Goal: Task Accomplishment & Management: Manage account settings

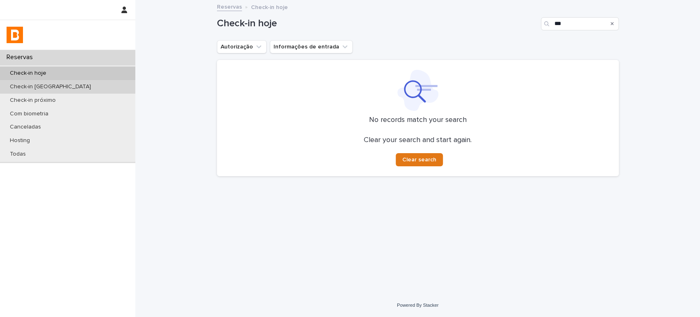
click at [58, 79] on div "Check-in hoje" at bounding box center [67, 73] width 135 height 14
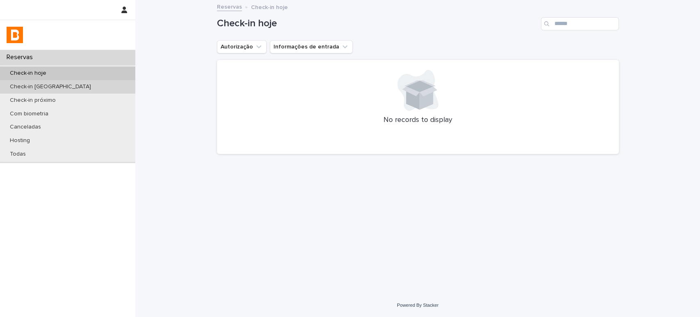
click at [58, 81] on div "Check-in [GEOGRAPHIC_DATA]" at bounding box center [67, 87] width 135 height 14
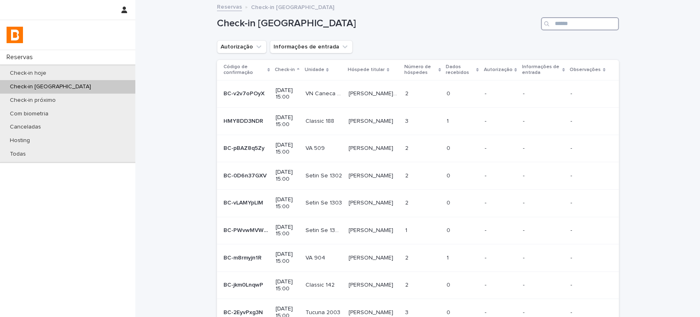
click at [559, 18] on input "Search" at bounding box center [580, 23] width 78 height 13
click at [580, 23] on input "Search" at bounding box center [580, 23] width 78 height 13
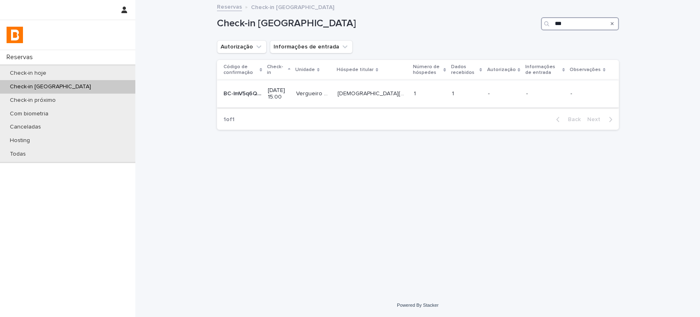
type input "***"
click at [418, 89] on div "1 1" at bounding box center [430, 94] width 32 height 14
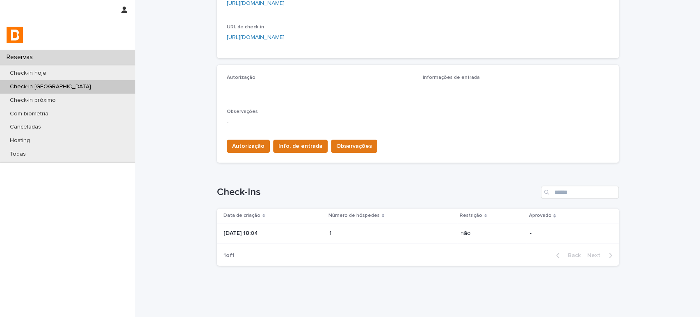
scroll to position [201, 0]
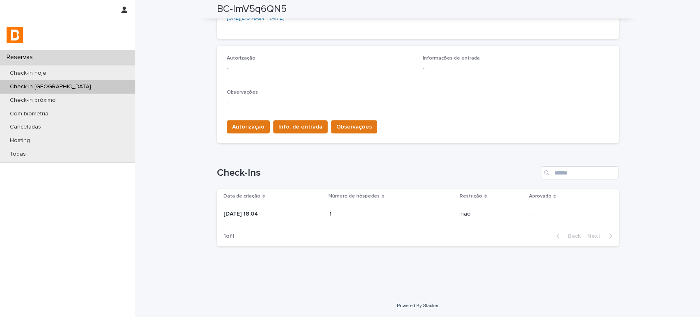
click at [351, 209] on div "1 1" at bounding box center [391, 214] width 125 height 14
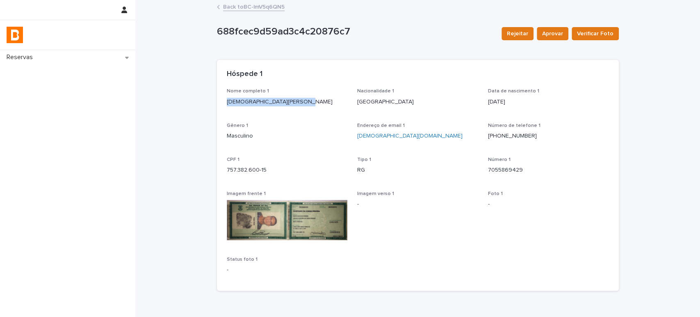
drag, startPoint x: 298, startPoint y: 102, endPoint x: 219, endPoint y: 97, distance: 79.7
click at [219, 97] on div "Nome completo 1 [PERSON_NAME] Nacionalidade 1 [DEMOGRAPHIC_DATA] Data de nascim…" at bounding box center [418, 189] width 402 height 202
copy p "[DEMOGRAPHIC_DATA][PERSON_NAME]"
drag, startPoint x: 273, startPoint y: 170, endPoint x: 215, endPoint y: 171, distance: 58.2
click at [217, 171] on div "Nome completo 1 [PERSON_NAME] Nacionalidade 1 [DEMOGRAPHIC_DATA] Data de nascim…" at bounding box center [418, 189] width 402 height 202
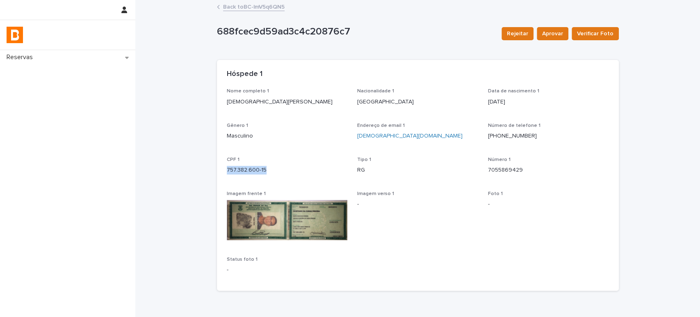
copy p "757.382.600-15"
drag, startPoint x: 318, startPoint y: 101, endPoint x: 201, endPoint y: 102, distance: 117.3
click at [201, 102] on div "Loading... Saving… Loading... Saving… 688fcec9d59ad3c4c20876c7 Rejeitar Aprovar…" at bounding box center [417, 169] width 565 height 337
copy p "[DEMOGRAPHIC_DATA][PERSON_NAME]"
click at [253, 7] on link "Back to BC-lmV5q6QN5" at bounding box center [254, 6] width 62 height 9
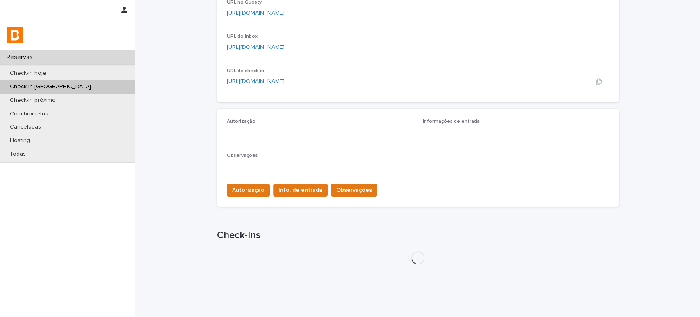
scroll to position [179, 0]
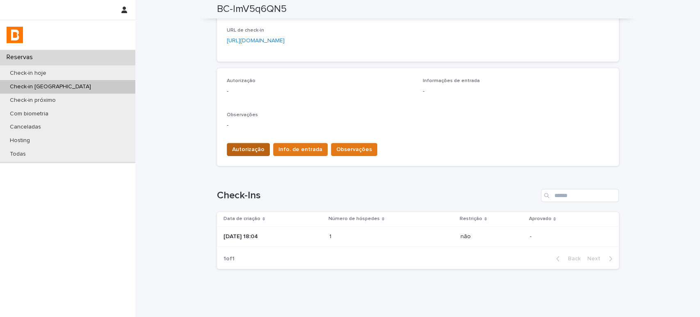
click at [242, 151] on span "Autorização" at bounding box center [248, 149] width 32 height 8
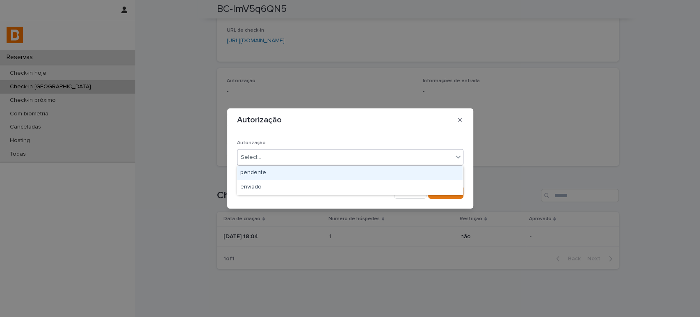
click at [290, 163] on div "Select..." at bounding box center [344, 157] width 215 height 14
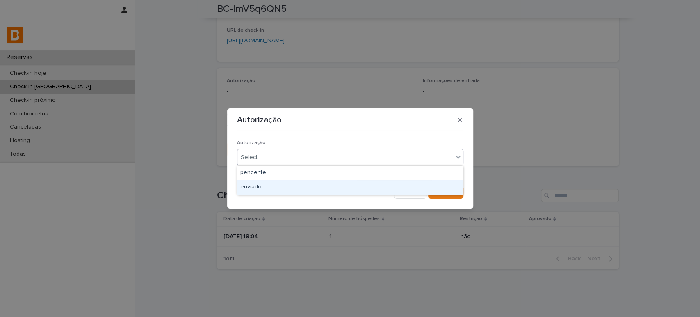
click at [291, 187] on div "enviado" at bounding box center [350, 187] width 226 height 14
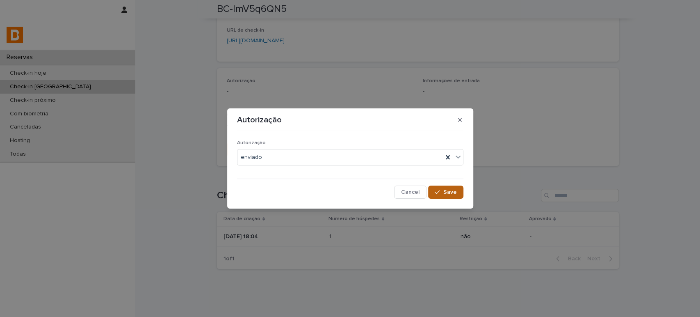
click at [433, 191] on button "Save" at bounding box center [445, 191] width 35 height 13
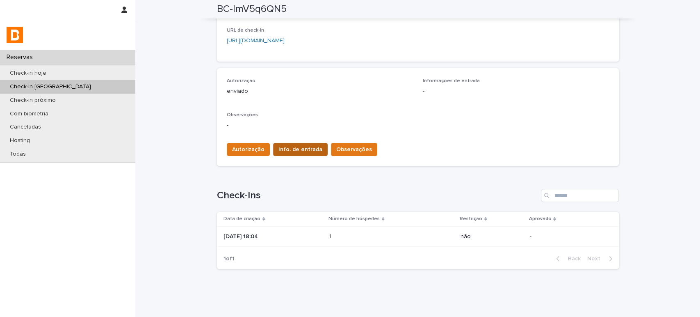
click at [279, 146] on span "Info. de entrada" at bounding box center [300, 149] width 44 height 8
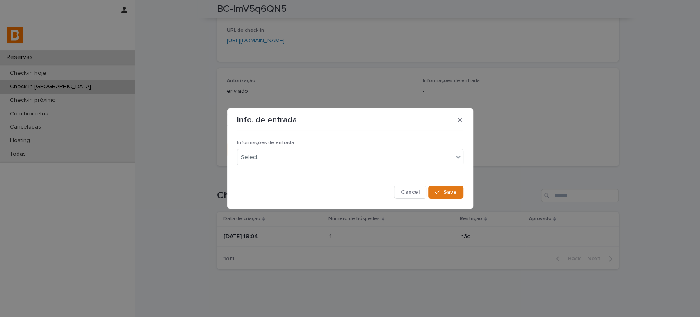
click at [292, 166] on div "Informações de entrada Select..." at bounding box center [350, 156] width 226 height 32
click at [292, 157] on div "Select..." at bounding box center [344, 157] width 215 height 14
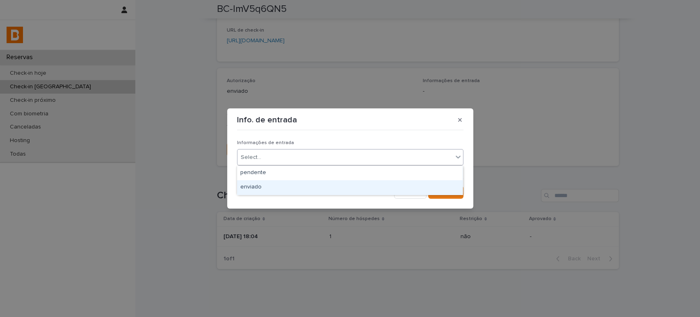
click at [307, 183] on div "enviado" at bounding box center [350, 187] width 226 height 14
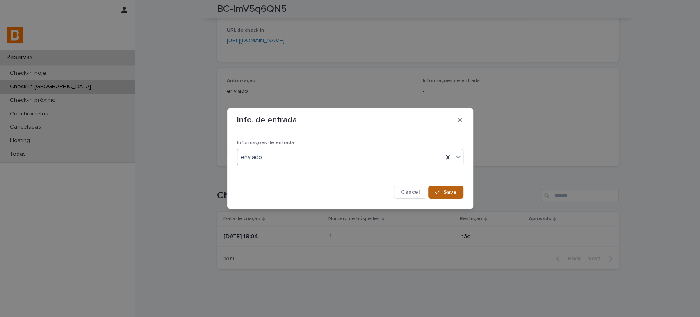
click at [446, 190] on span "Save" at bounding box center [450, 192] width 14 height 6
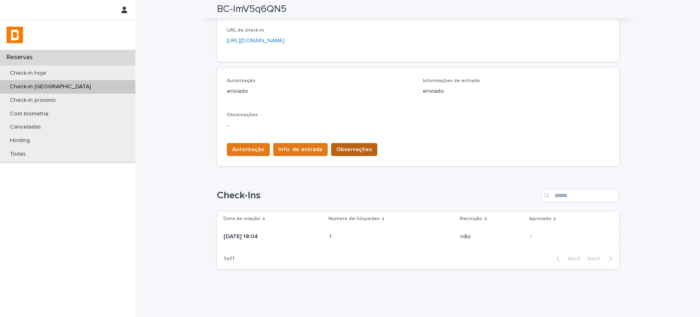
click at [348, 150] on span "Observações" at bounding box center [354, 149] width 36 height 8
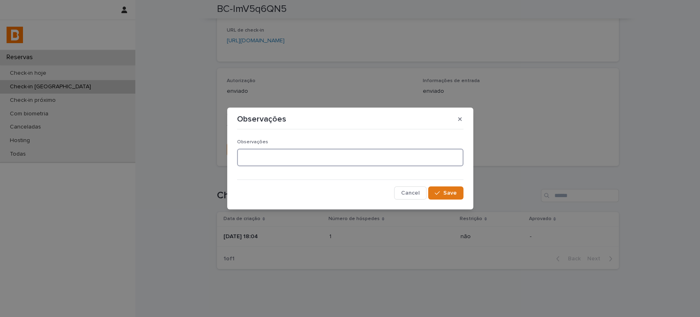
click at [262, 158] on textarea at bounding box center [350, 157] width 226 height 18
type textarea "*******"
click at [450, 186] on button "Save" at bounding box center [445, 192] width 35 height 13
